Goal: Task Accomplishment & Management: Use online tool/utility

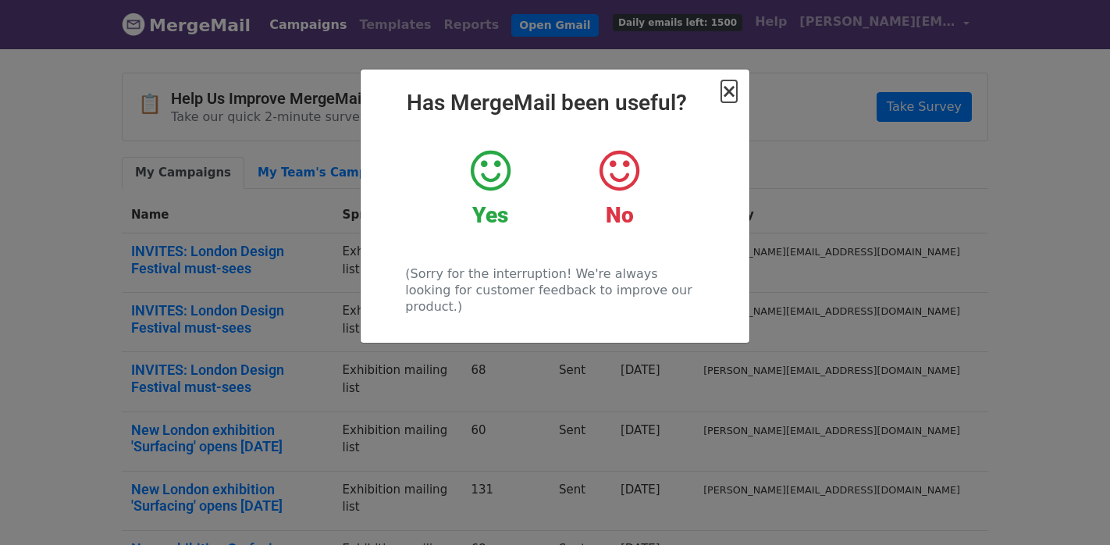
click at [730, 83] on span "×" at bounding box center [729, 91] width 16 height 22
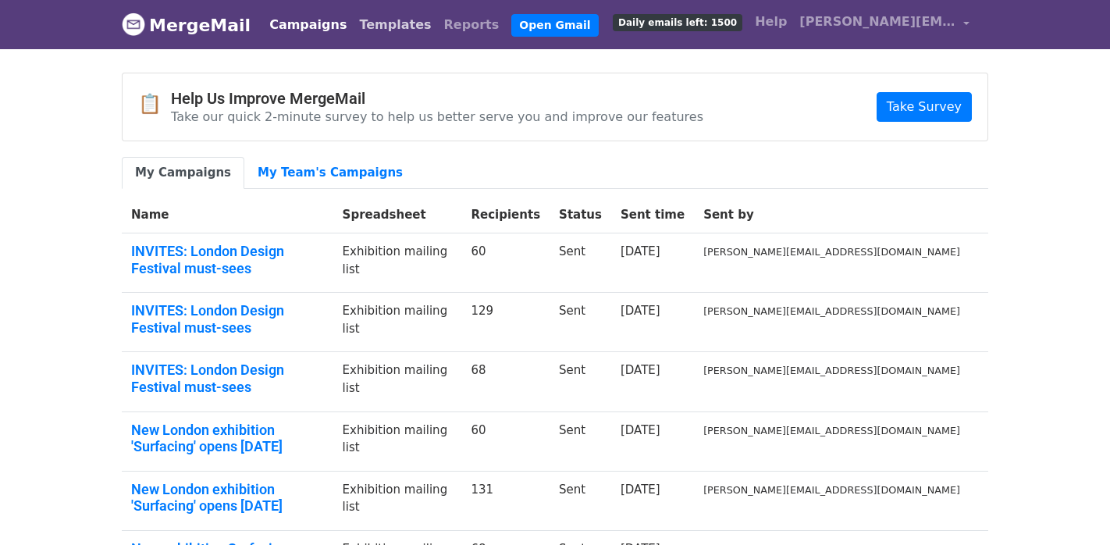
click at [353, 27] on link "Templates" at bounding box center [395, 24] width 84 height 31
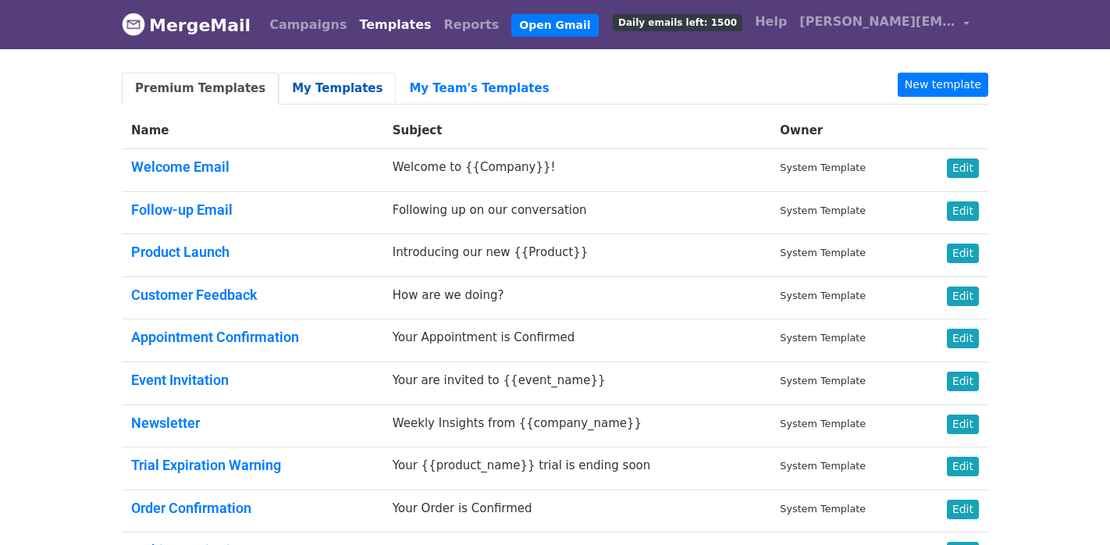
click at [338, 89] on link "My Templates" at bounding box center [337, 89] width 117 height 32
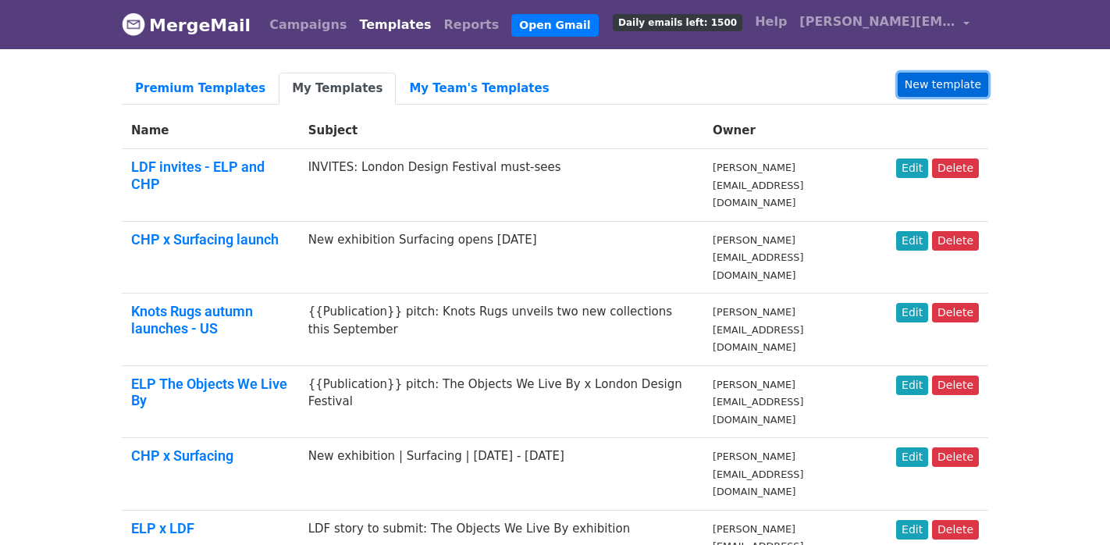
click at [953, 91] on link "New template" at bounding box center [943, 85] width 91 height 24
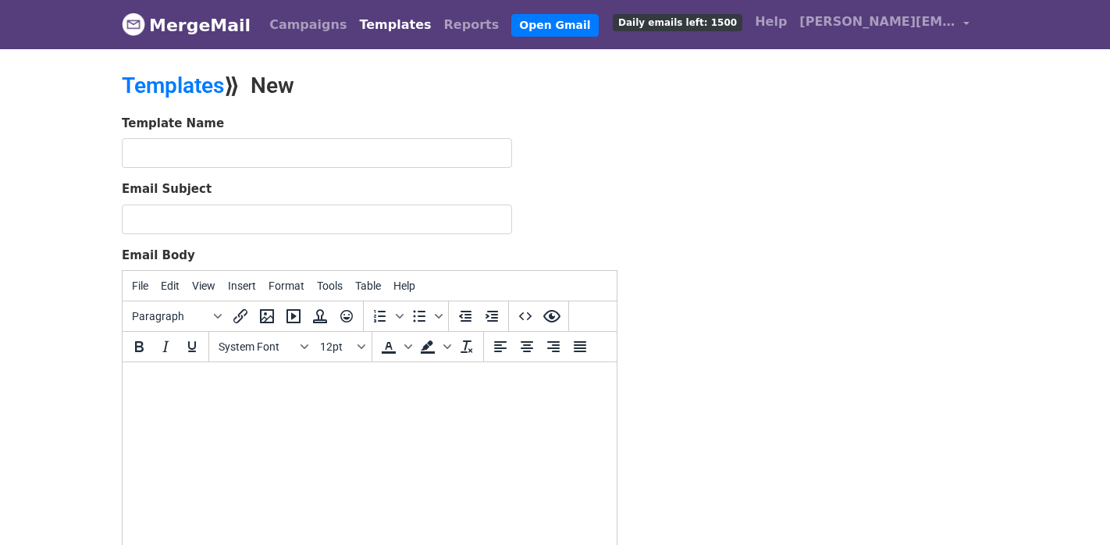
click at [259, 383] on body at bounding box center [369, 383] width 469 height 17
paste body
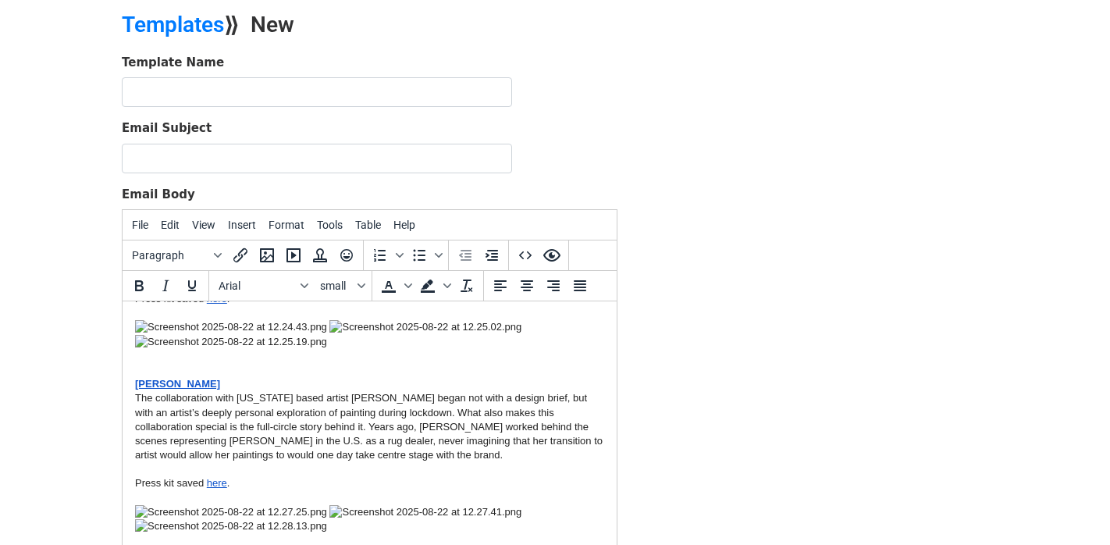
scroll to position [800, 0]
click at [251, 505] on img at bounding box center [231, 512] width 192 height 14
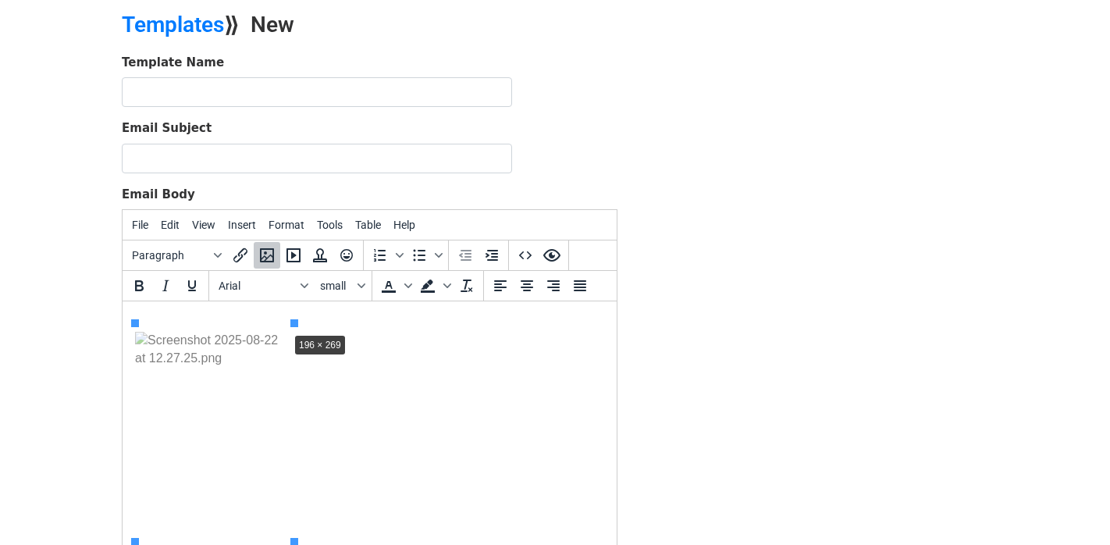
drag, startPoint x: 293, startPoint y: 313, endPoint x: 286, endPoint y: 322, distance: 11.6
click at [332, 182] on img at bounding box center [425, 175] width 192 height 14
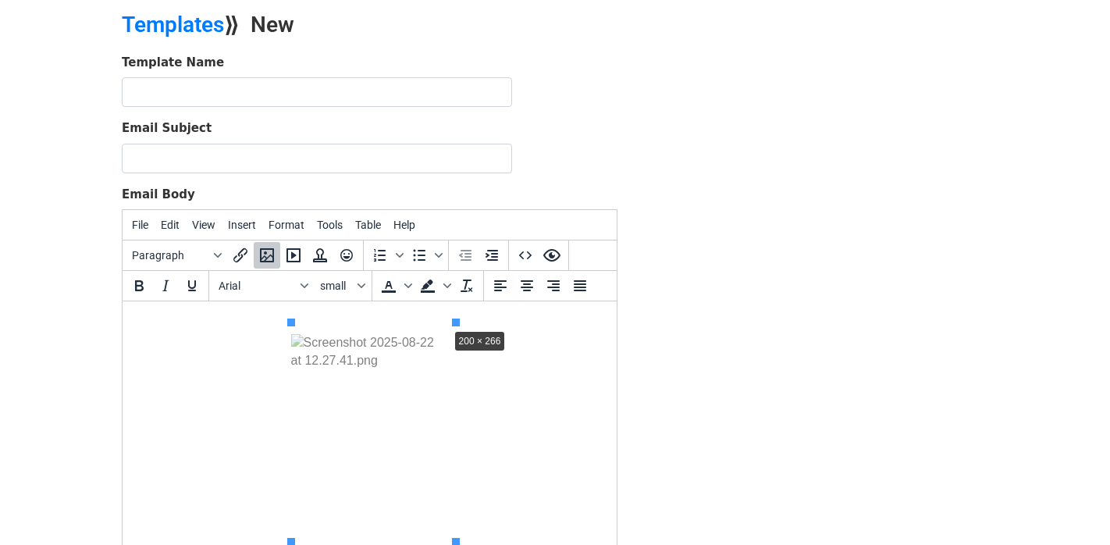
drag, startPoint x: 459, startPoint y: 311, endPoint x: 450, endPoint y: 316, distance: 10.2
click at [205, 191] on img at bounding box center [231, 184] width 192 height 14
click at [372, 194] on img at bounding box center [425, 187] width 192 height 14
click at [458, 208] on div at bounding box center [369, 194] width 469 height 28
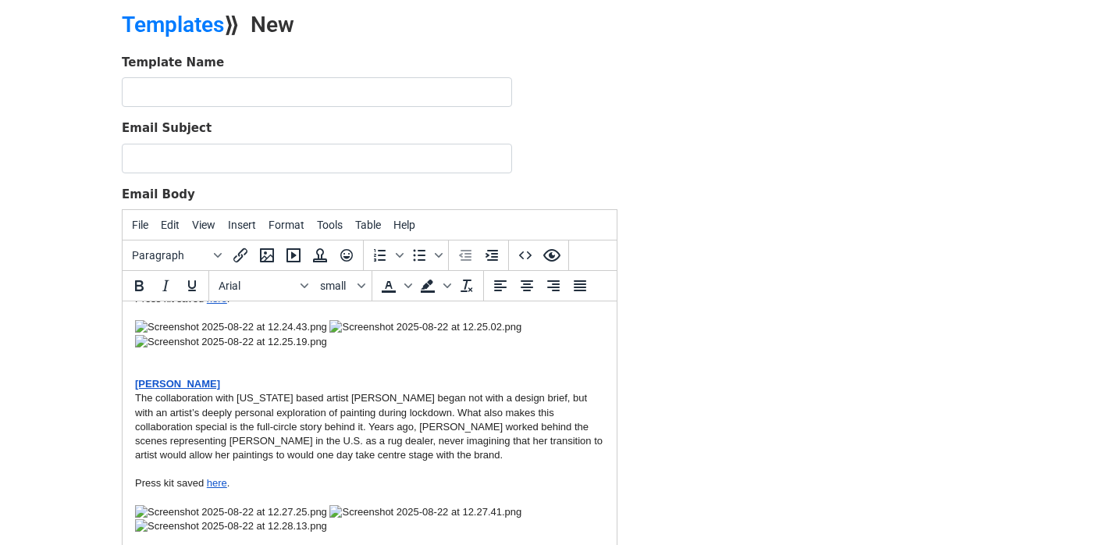
scroll to position [861, 0]
click at [270, 519] on img at bounding box center [231, 526] width 192 height 14
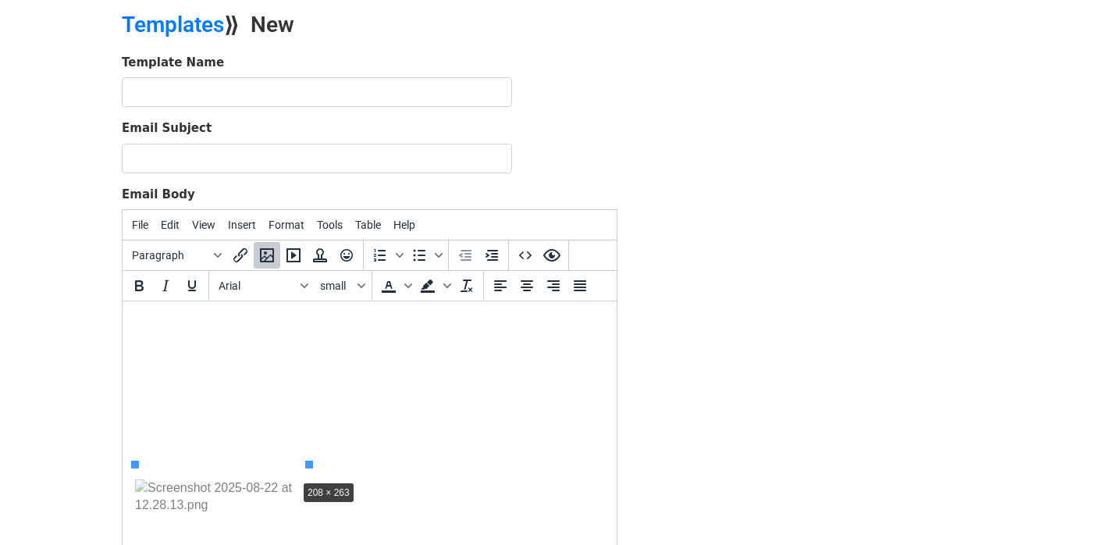
drag, startPoint x: 307, startPoint y: 465, endPoint x: 294, endPoint y: 479, distance: 19.3
drag, startPoint x: 299, startPoint y: 464, endPoint x: 293, endPoint y: 472, distance: 10.0
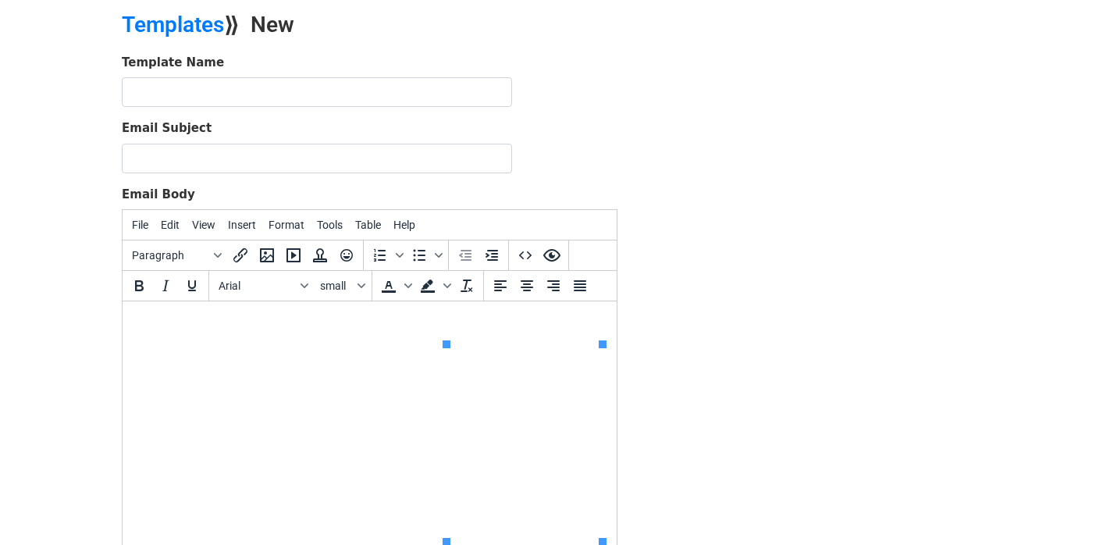
click at [421, 180] on div at bounding box center [369, 172] width 469 height 14
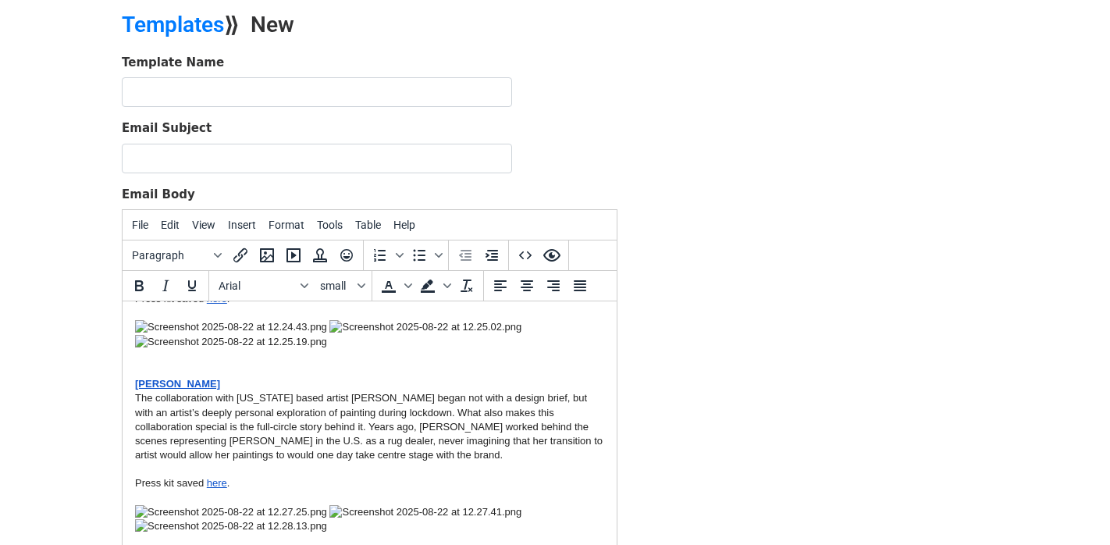
click at [428, 505] on img at bounding box center [425, 512] width 192 height 14
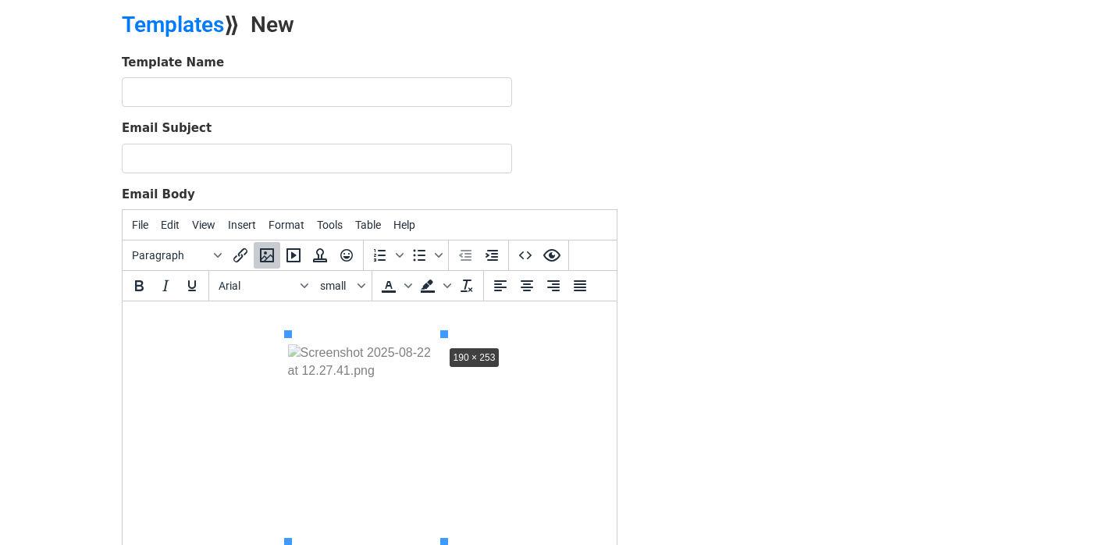
drag, startPoint x: 443, startPoint y: 322, endPoint x: 441, endPoint y: 332, distance: 10.4
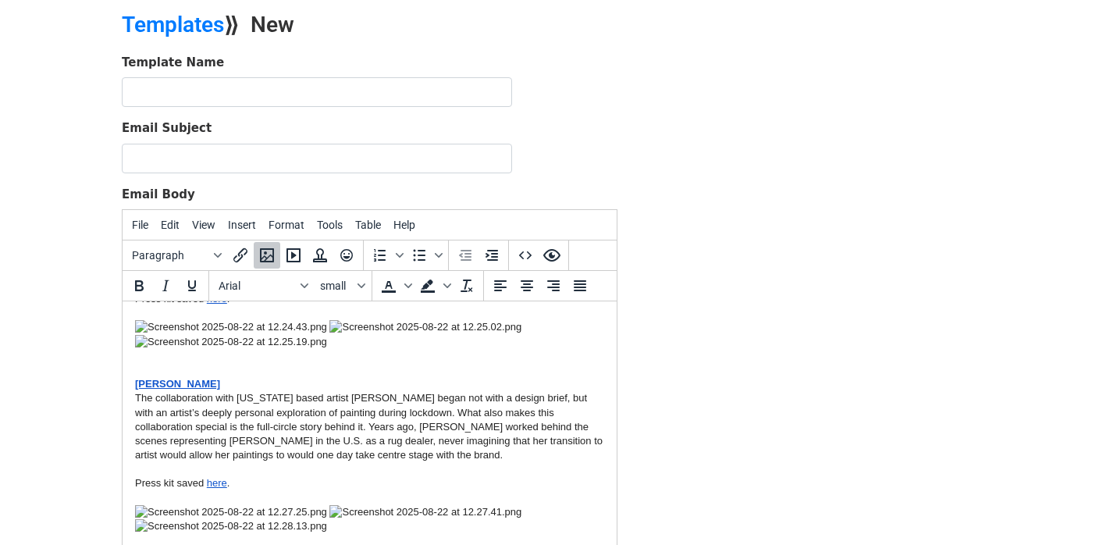
click at [514, 491] on div at bounding box center [369, 498] width 469 height 14
click at [257, 505] on img at bounding box center [231, 512] width 192 height 14
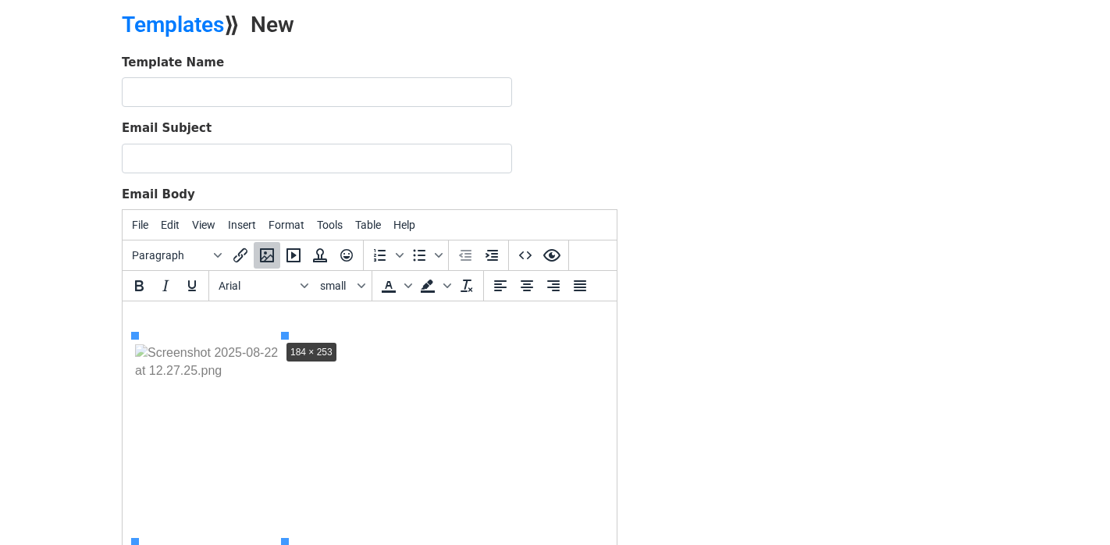
scroll to position [782, 0]
click at [350, 190] on div at bounding box center [369, 183] width 469 height 14
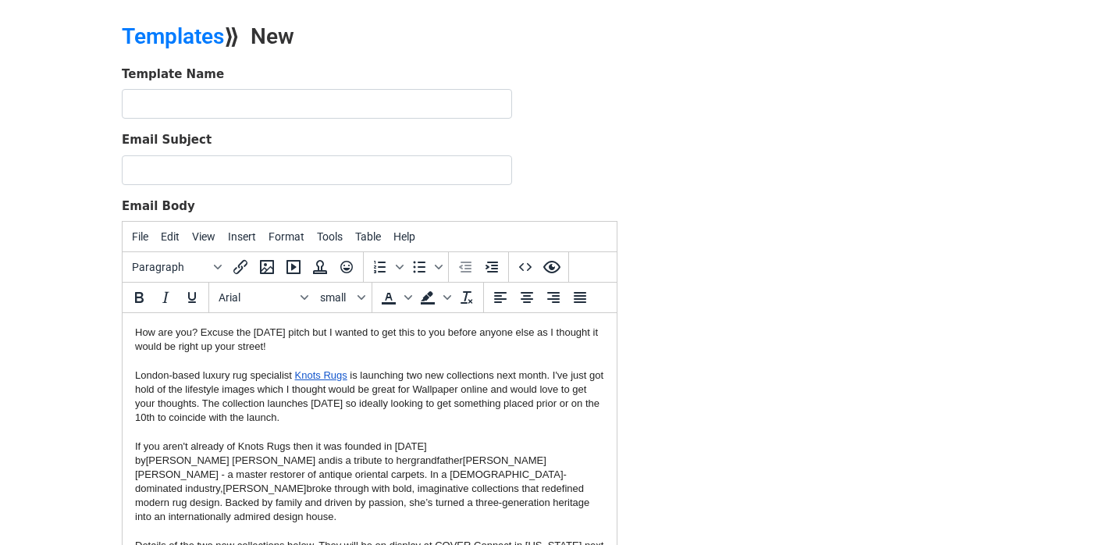
scroll to position [34, 0]
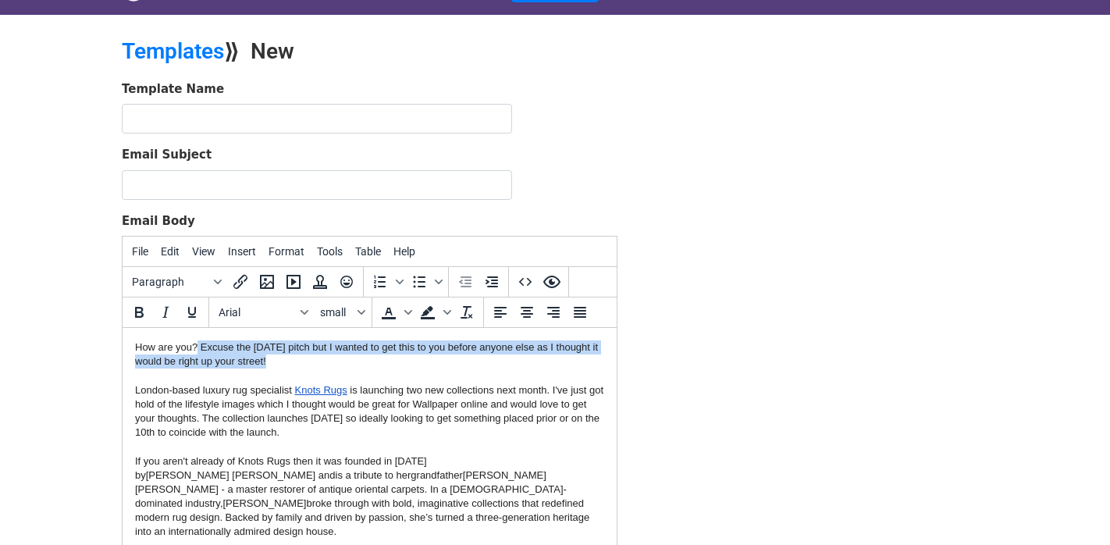
drag, startPoint x: 282, startPoint y: 360, endPoint x: 197, endPoint y: 346, distance: 85.5
click at [197, 346] on div "How are you? Excuse the Friday pitch but I wanted to get this to you before any…" at bounding box center [369, 354] width 469 height 28
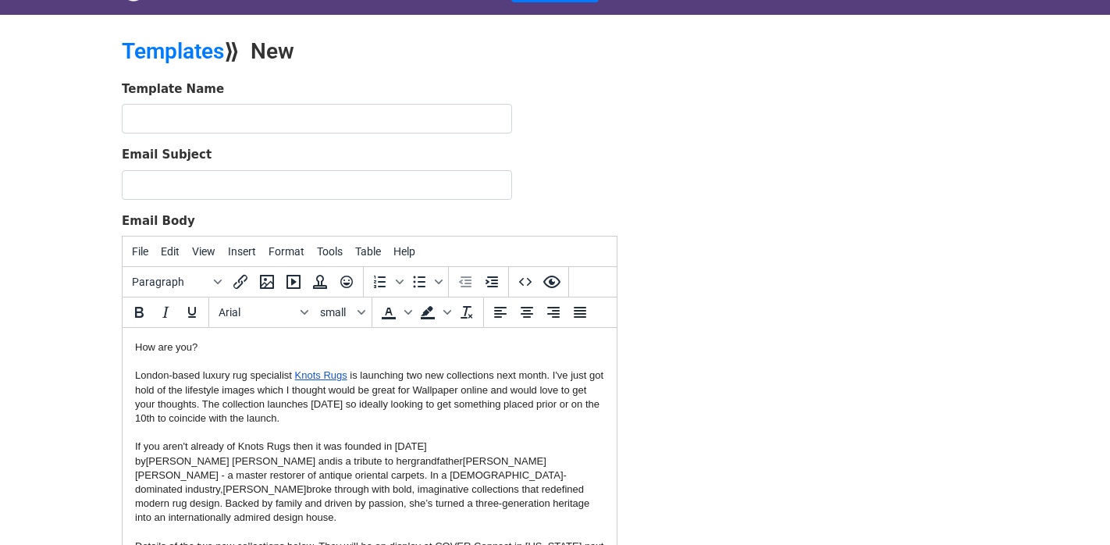
click at [137, 350] on div "How are you?" at bounding box center [369, 347] width 469 height 14
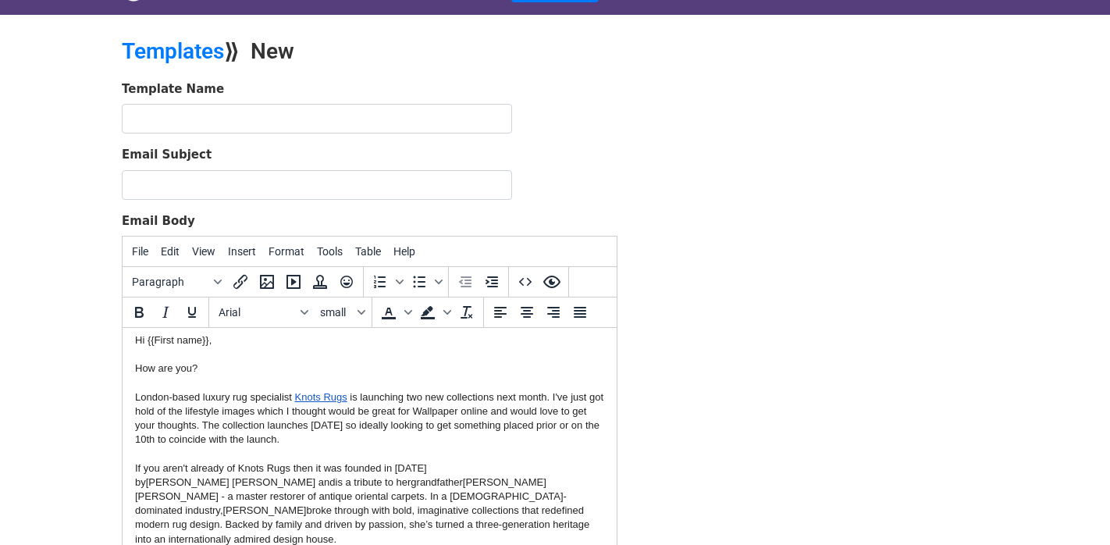
scroll to position [9, 0]
drag, startPoint x: 340, startPoint y: 440, endPoint x: 500, endPoint y: 394, distance: 166.5
click at [500, 394] on div "London-based luxury rug specialist Knots Rugs is launching two new collections …" at bounding box center [369, 417] width 469 height 57
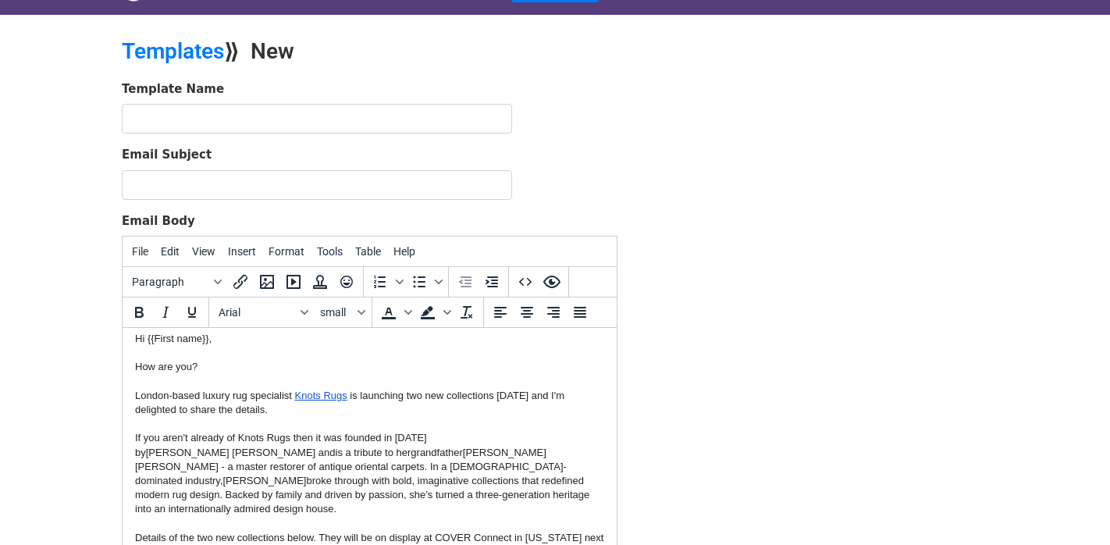
click at [375, 495] on div "If you aren't already of Knots Rugs then it was founded in 2007 by Bonnie Sutto…" at bounding box center [369, 473] width 469 height 85
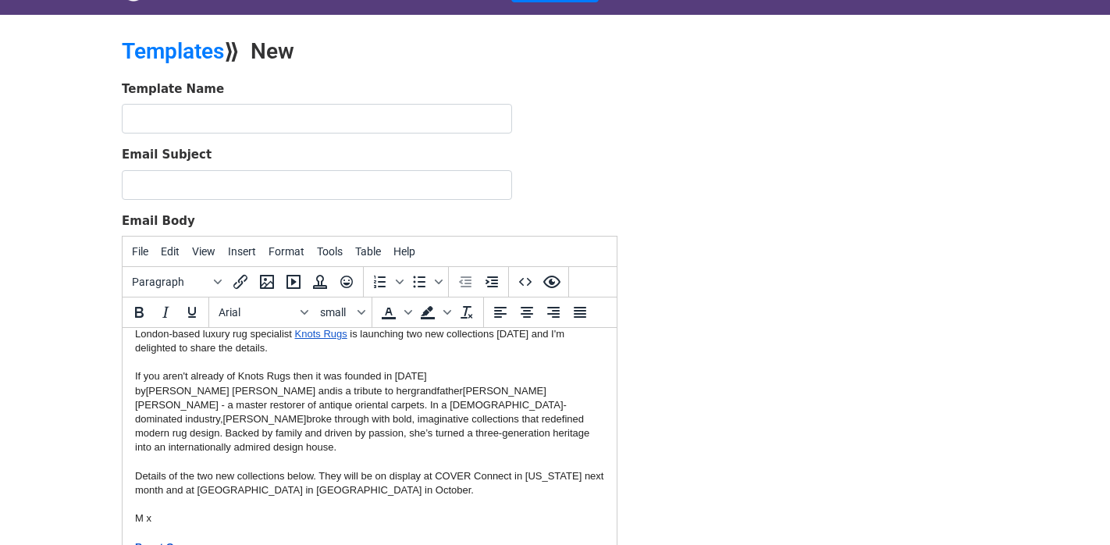
scroll to position [69, 0]
click at [406, 478] on div "Details of the two new collections below. They will be on display at COVER Conn…" at bounding box center [369, 485] width 469 height 28
click at [421, 481] on div "Details of the two new collections below. They will be on display at COVER Conn…" at bounding box center [369, 485] width 469 height 28
click at [568, 471] on div "Details of the two new collections below. They will be on display at COVER Conn…" at bounding box center [369, 485] width 469 height 28
drag, startPoint x: 266, startPoint y: 478, endPoint x: 217, endPoint y: 477, distance: 49.2
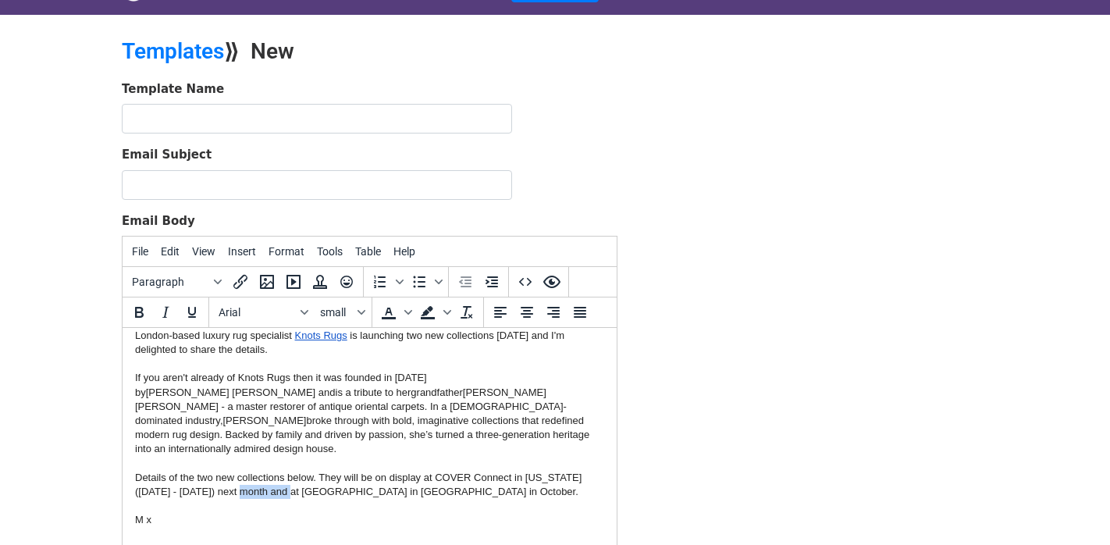
click at [217, 478] on div "Details of the two new collections below. They will be on display at COVER Conn…" at bounding box center [369, 485] width 469 height 28
click at [343, 476] on div "Details of the two new collections below. They will be on display at COVER Conn…" at bounding box center [369, 485] width 469 height 28
click at [421, 476] on div "Details of the two new collections below. They will be on display at COVER Conn…" at bounding box center [369, 485] width 469 height 28
click at [152, 513] on div "M x" at bounding box center [369, 520] width 469 height 14
click at [234, 375] on div "If you aren't already of Knots Rugs then it was founded in 2007 by Bonnie Sutto…" at bounding box center [369, 413] width 469 height 85
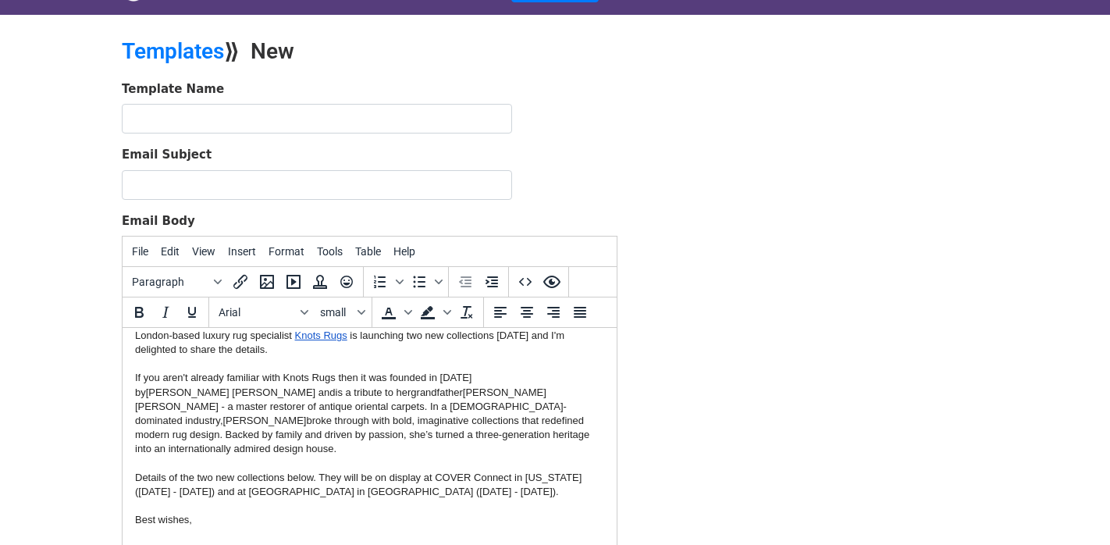
click at [418, 441] on div "If you aren't already familiar with Knots Rugs then it was founded in 2007 by B…" at bounding box center [369, 413] width 469 height 85
click at [485, 499] on div at bounding box center [369, 506] width 469 height 14
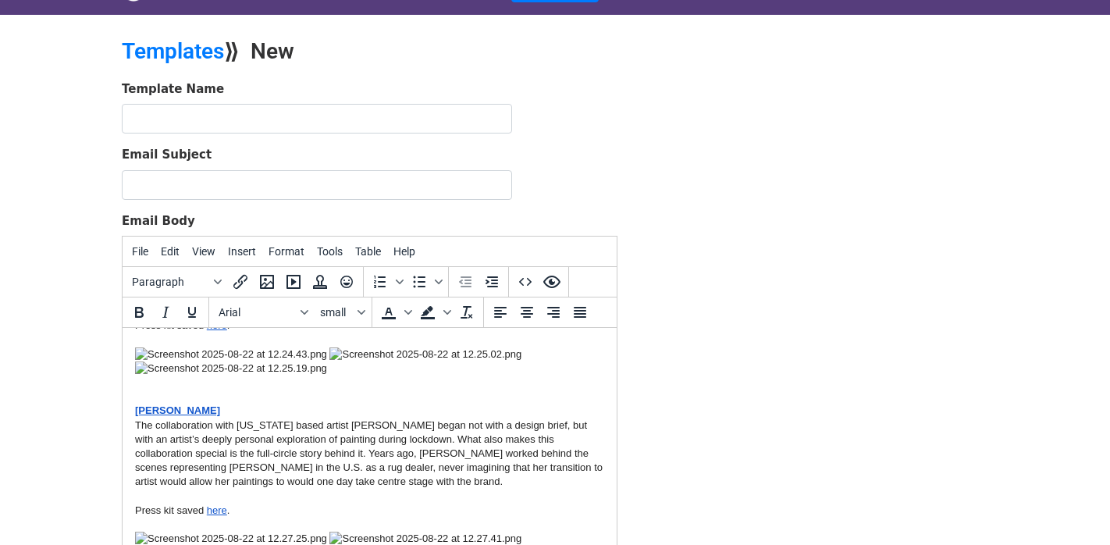
scroll to position [663, 0]
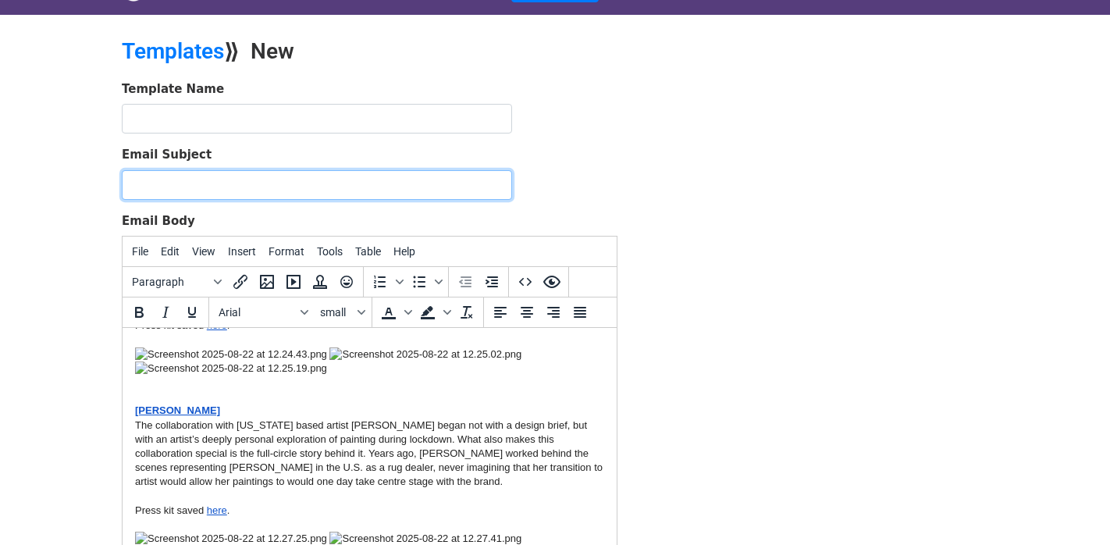
click at [298, 180] on input "Email Subject" at bounding box center [317, 185] width 390 height 30
type input "{{Publication}} pitch: Two new luxury rug collections from Knots Rugs"
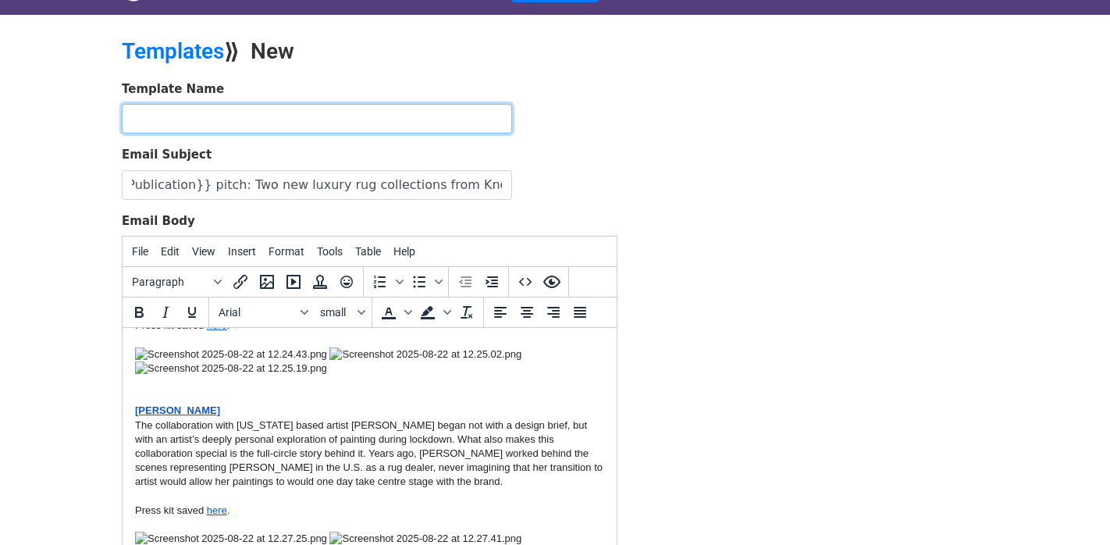
click at [229, 116] on input "text" at bounding box center [317, 119] width 390 height 30
type input "Knots Rugs autumn launches - lifestyle pics"
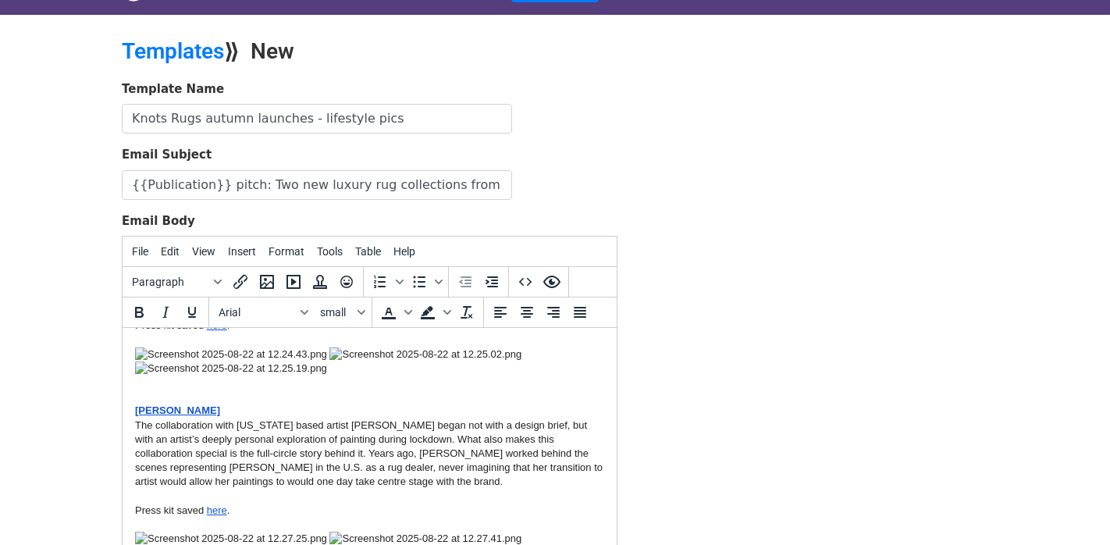
click at [483, 203] on form "Template Name Knots Rugs autumn launches - lifestyle pics Email Subject {{Publi…" at bounding box center [370, 354] width 496 height 549
click at [398, 418] on div "The collaboration with New York based artist Sara Bopp began not with a design …" at bounding box center [369, 453] width 469 height 71
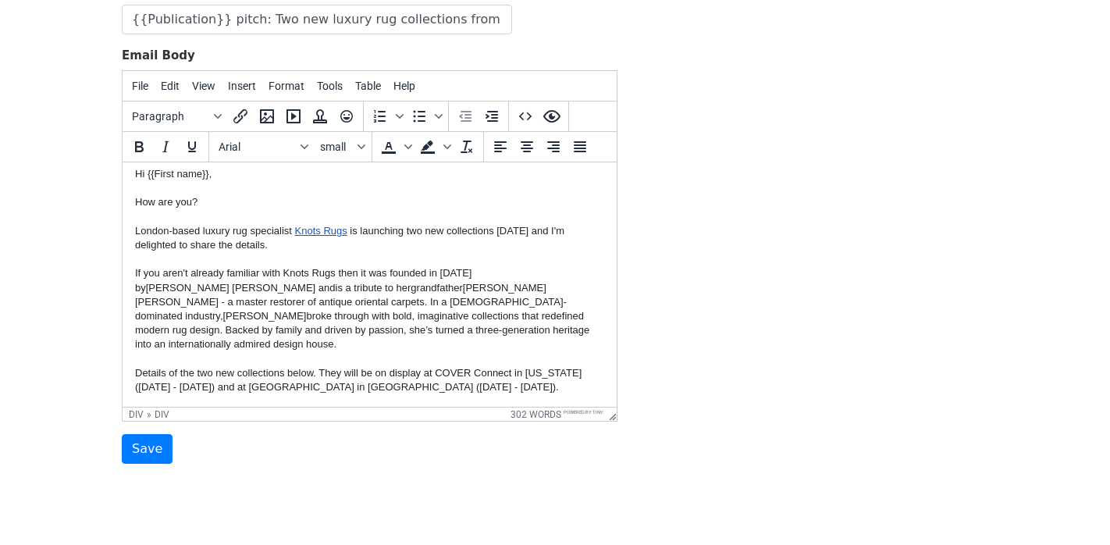
scroll to position [0, 0]
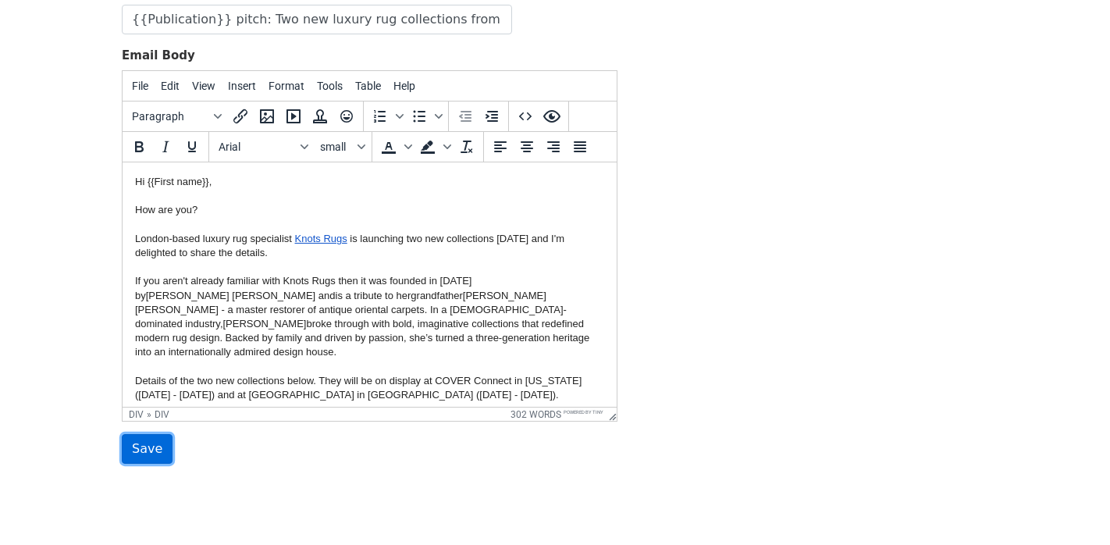
click at [143, 445] on input "Save" at bounding box center [147, 449] width 51 height 30
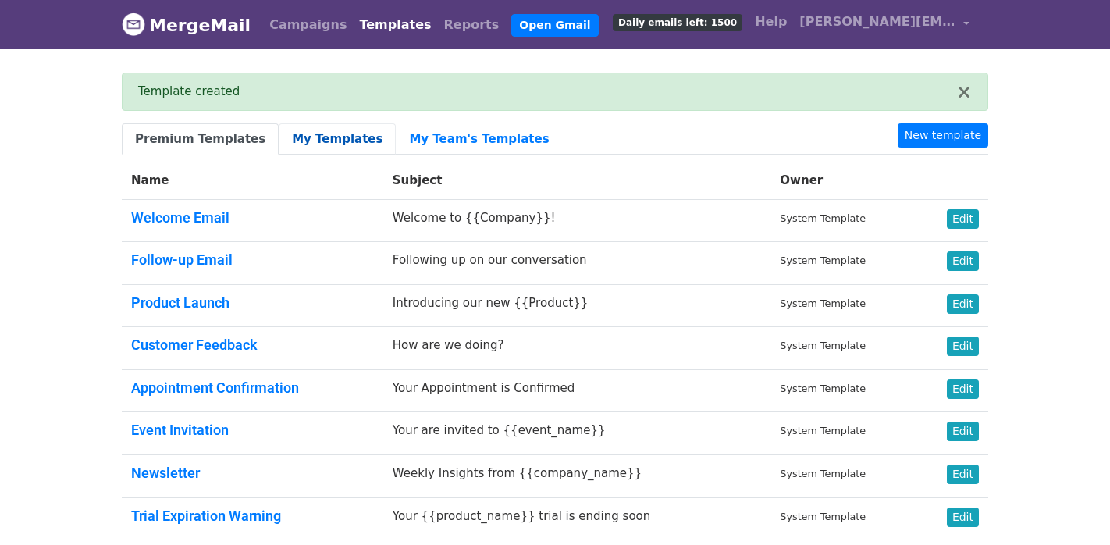
click at [294, 135] on link "My Templates" at bounding box center [337, 139] width 117 height 32
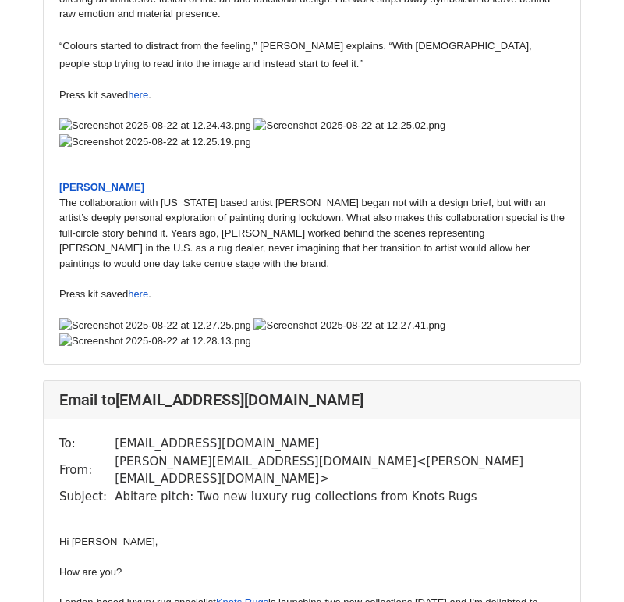
scroll to position [714, 0]
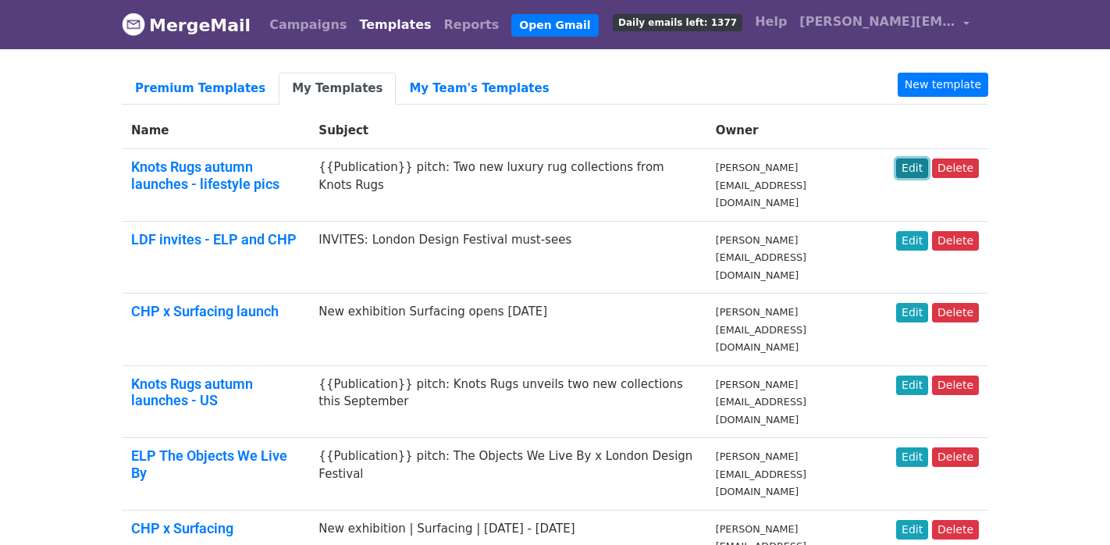
click at [916, 167] on link "Edit" at bounding box center [912, 168] width 32 height 20
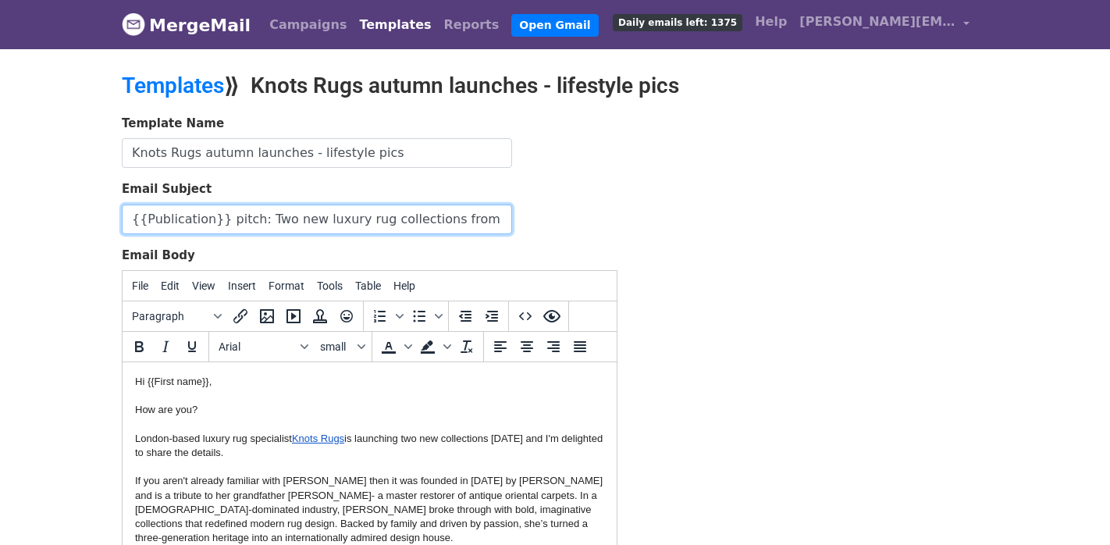
click at [190, 229] on input "{{Publication}} pitch: Two new luxury rug collections from Knots Rugs" at bounding box center [317, 219] width 390 height 30
drag, startPoint x: 222, startPoint y: 218, endPoint x: 90, endPoint y: 219, distance: 131.9
click at [90, 219] on body "MergeMail Campaigns Templates Reports Open Gmail Daily emails left: 1375 Help m…" at bounding box center [555, 363] width 1110 height 726
type input "Pitch: Two new luxury rug collections from Knots Rugs"
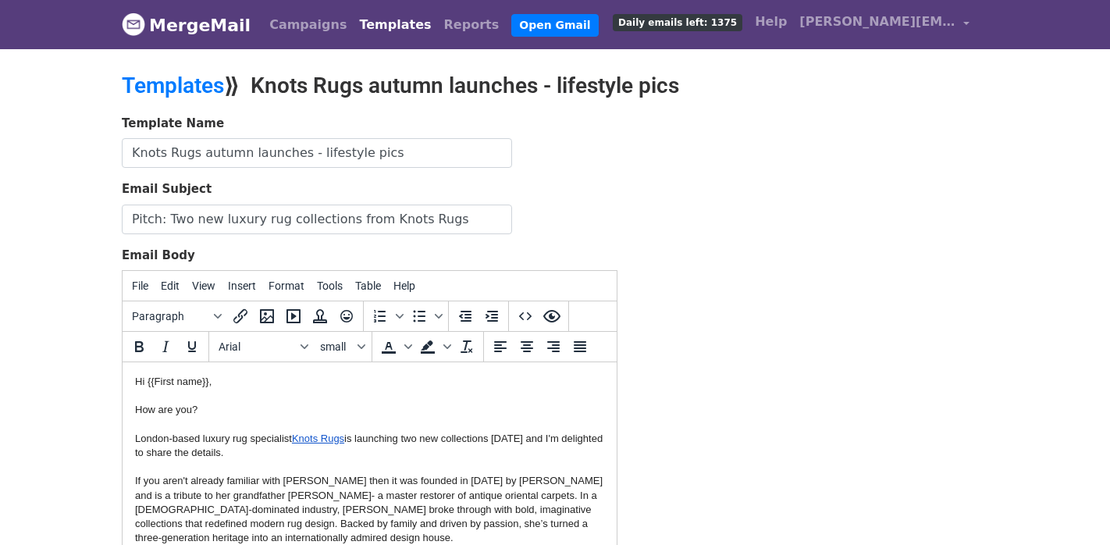
click at [362, 455] on div "London-based luxury rug specialist Knots Rugs is launching two new collections …" at bounding box center [369, 446] width 469 height 28
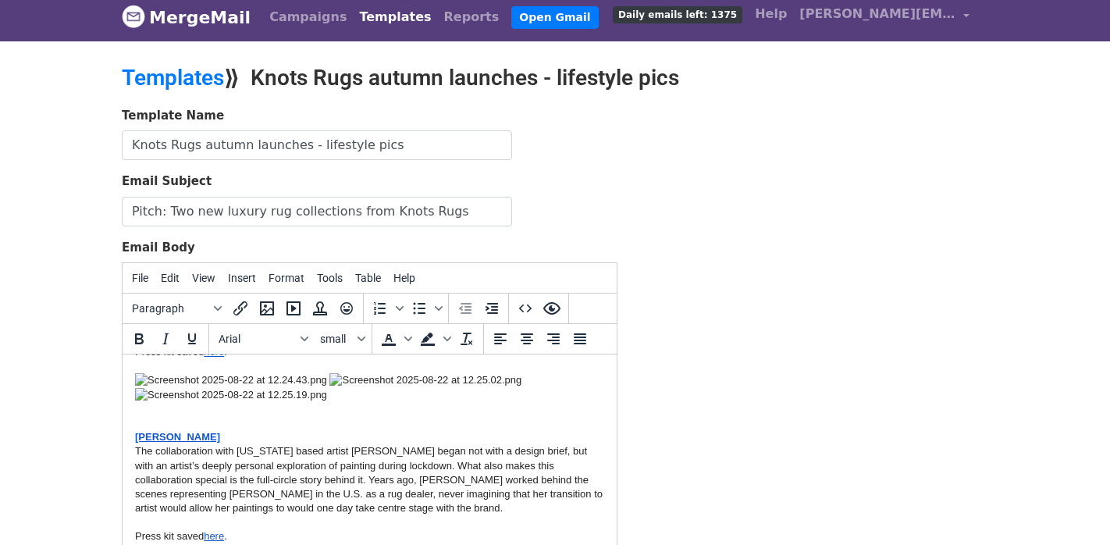
scroll to position [699, 0]
click at [378, 444] on div "The collaboration with New York based artist Sara Bopp began not with a design …" at bounding box center [369, 479] width 469 height 71
click at [572, 444] on div "The collaboration with New York based artist Sara Bopp began not with a design …" at bounding box center [369, 479] width 469 height 71
click at [441, 444] on div "The collaboration with New York based artist Sara Bopp began not with a design …" at bounding box center [369, 479] width 469 height 71
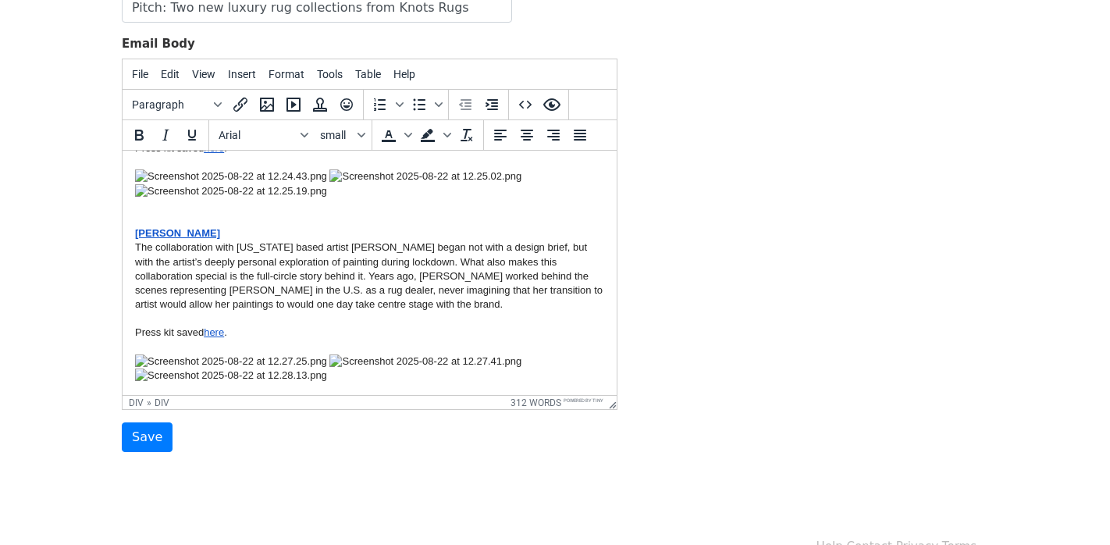
scroll to position [244, 0]
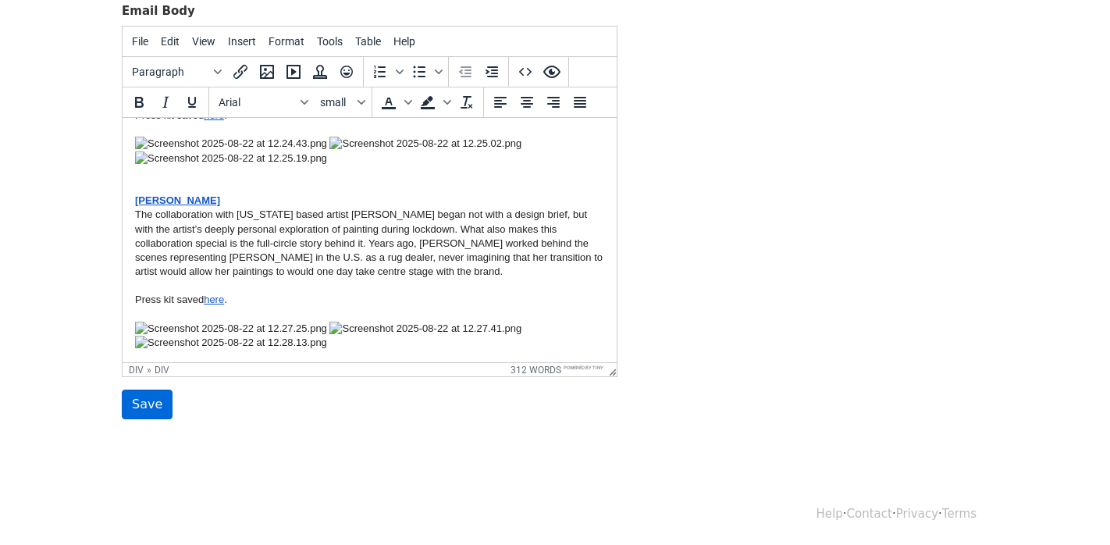
click at [143, 403] on input "Save" at bounding box center [147, 404] width 51 height 30
